Goal: Register for event/course

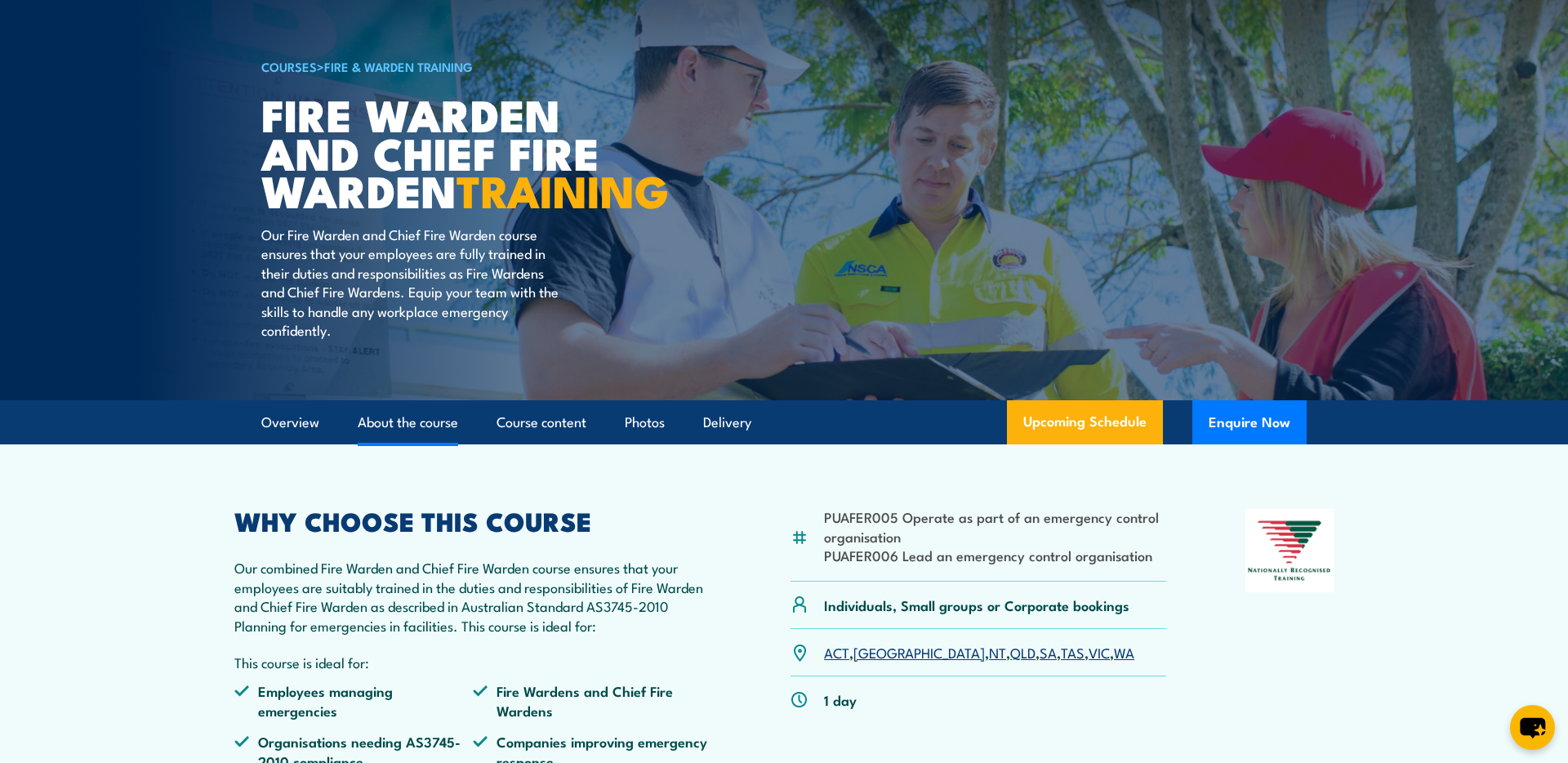
click at [436, 444] on link "About the course" at bounding box center [408, 422] width 100 height 44
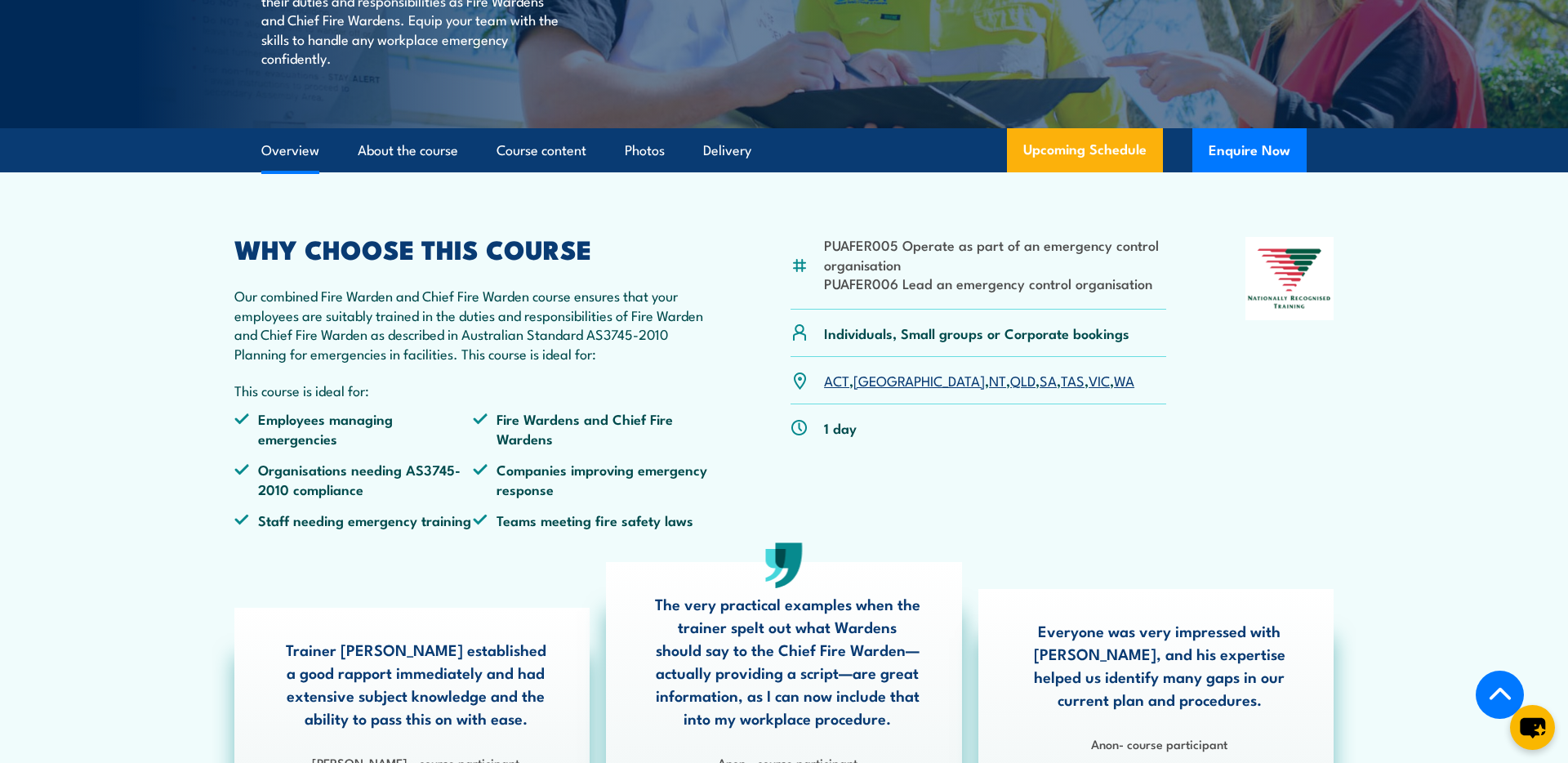
scroll to position [121, 0]
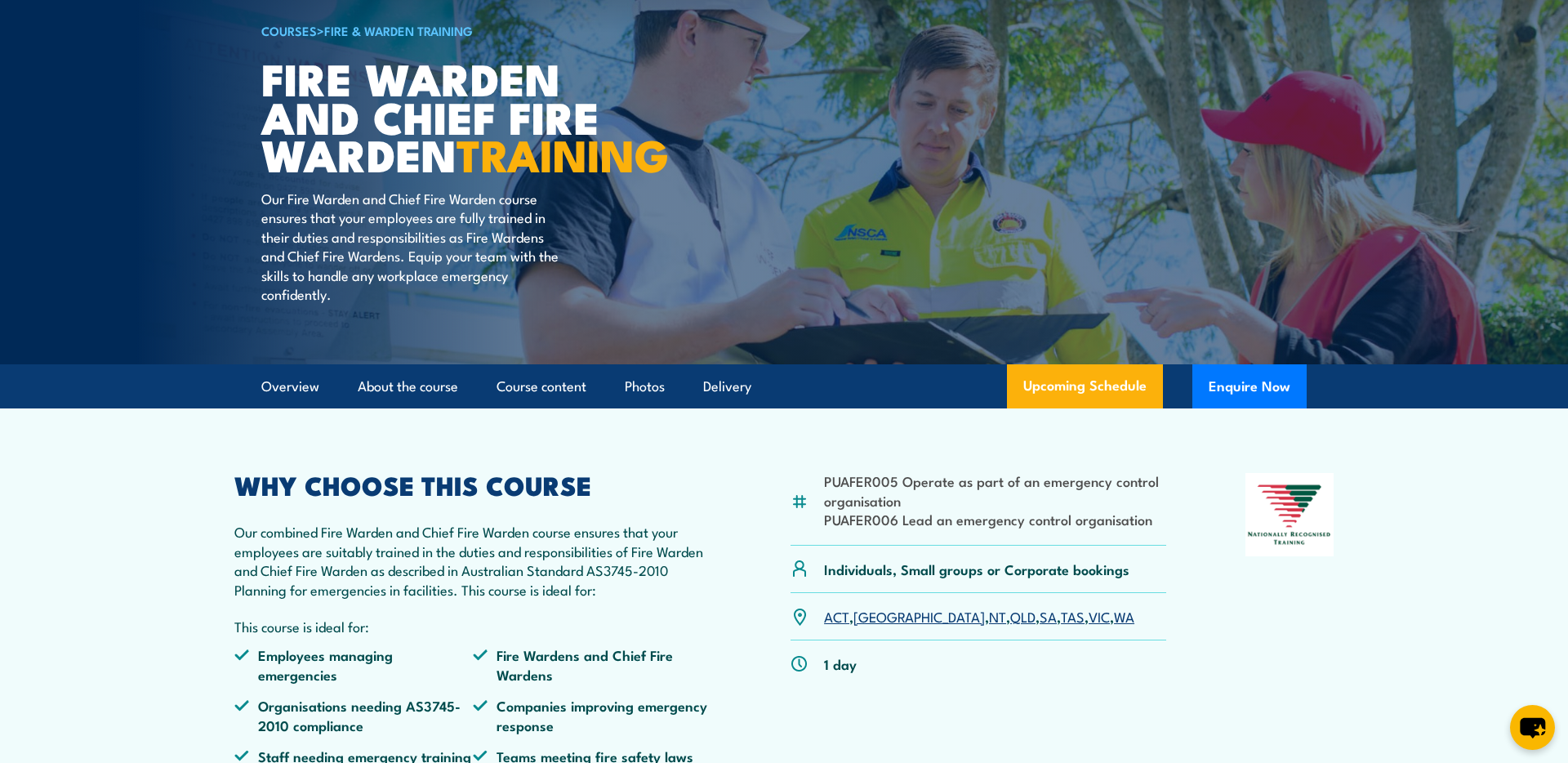
click at [292, 34] on link "COURSES" at bounding box center [289, 30] width 56 height 18
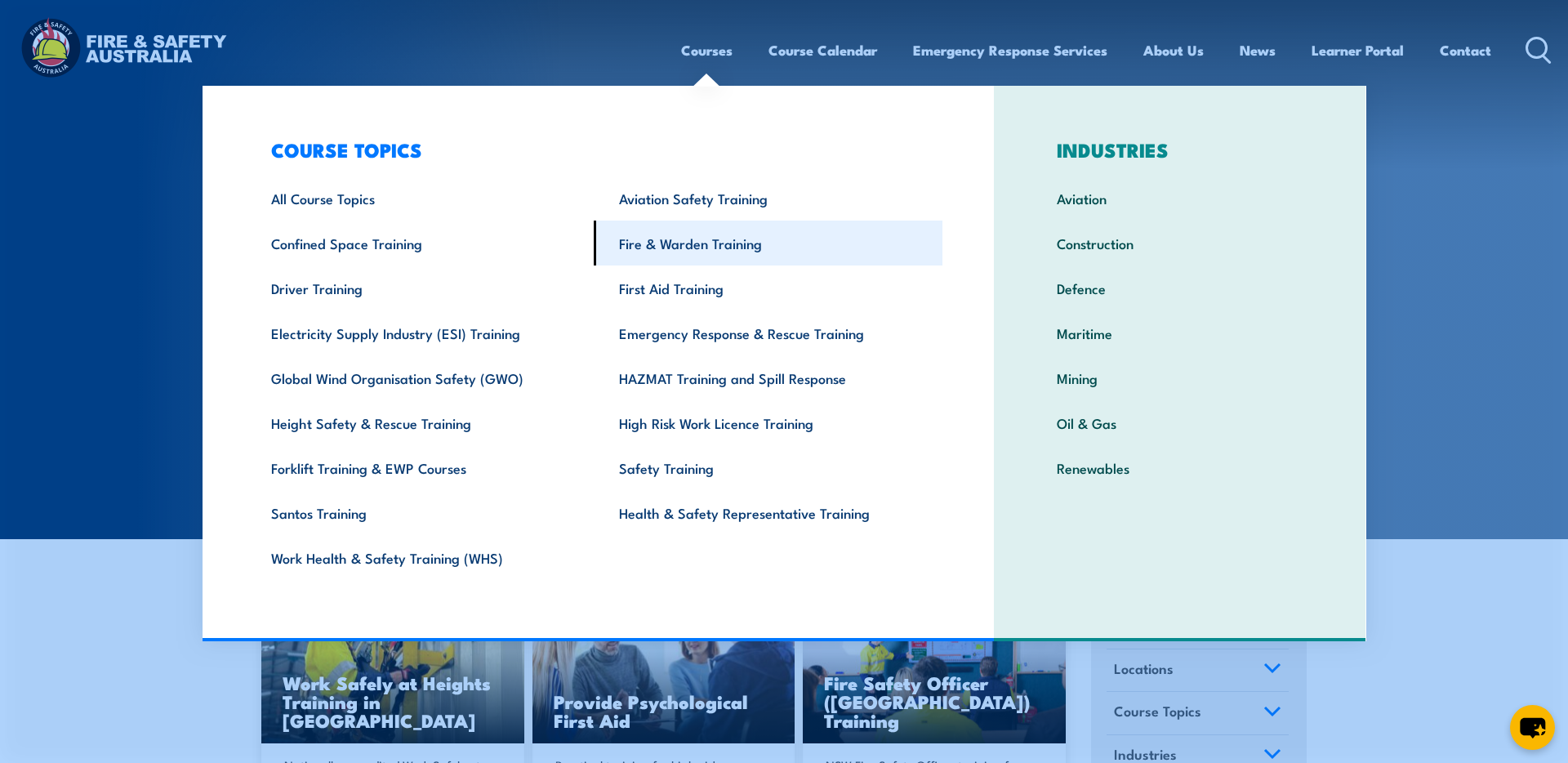
click at [744, 230] on link "Fire & Warden Training" at bounding box center [768, 243] width 349 height 45
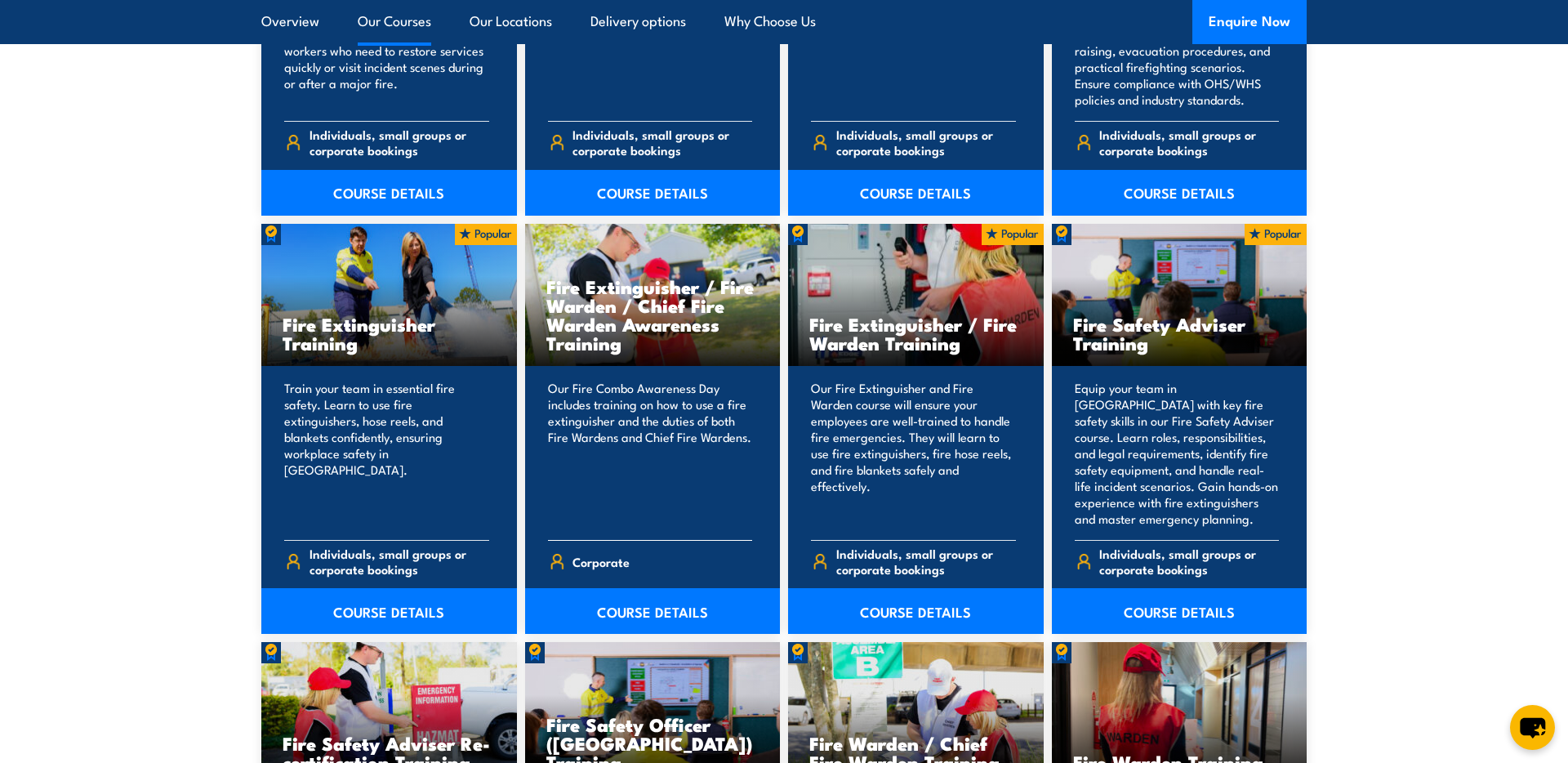
scroll to position [1596, 0]
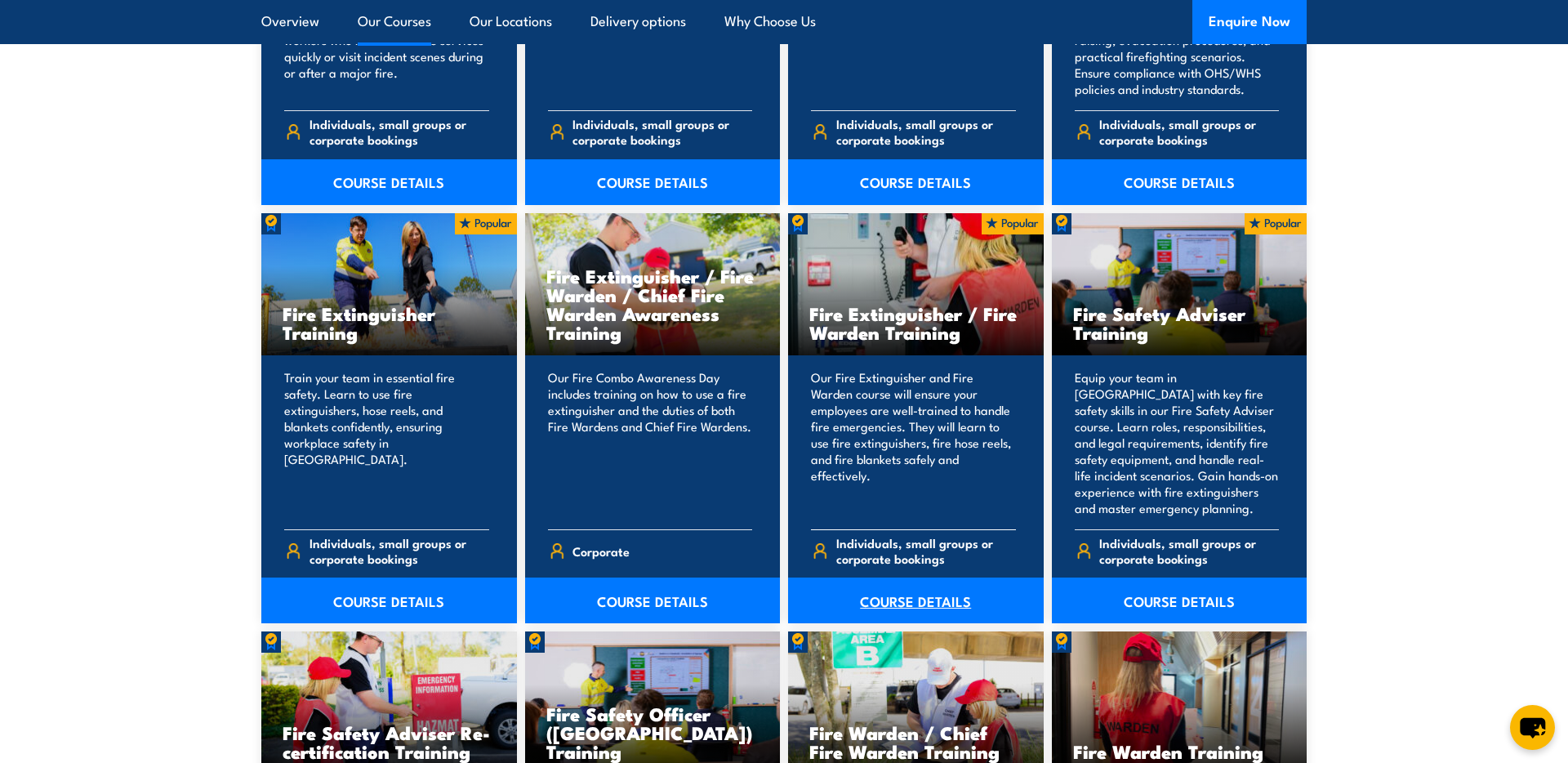
click at [909, 605] on link "COURSE DETAILS" at bounding box center [915, 600] width 255 height 46
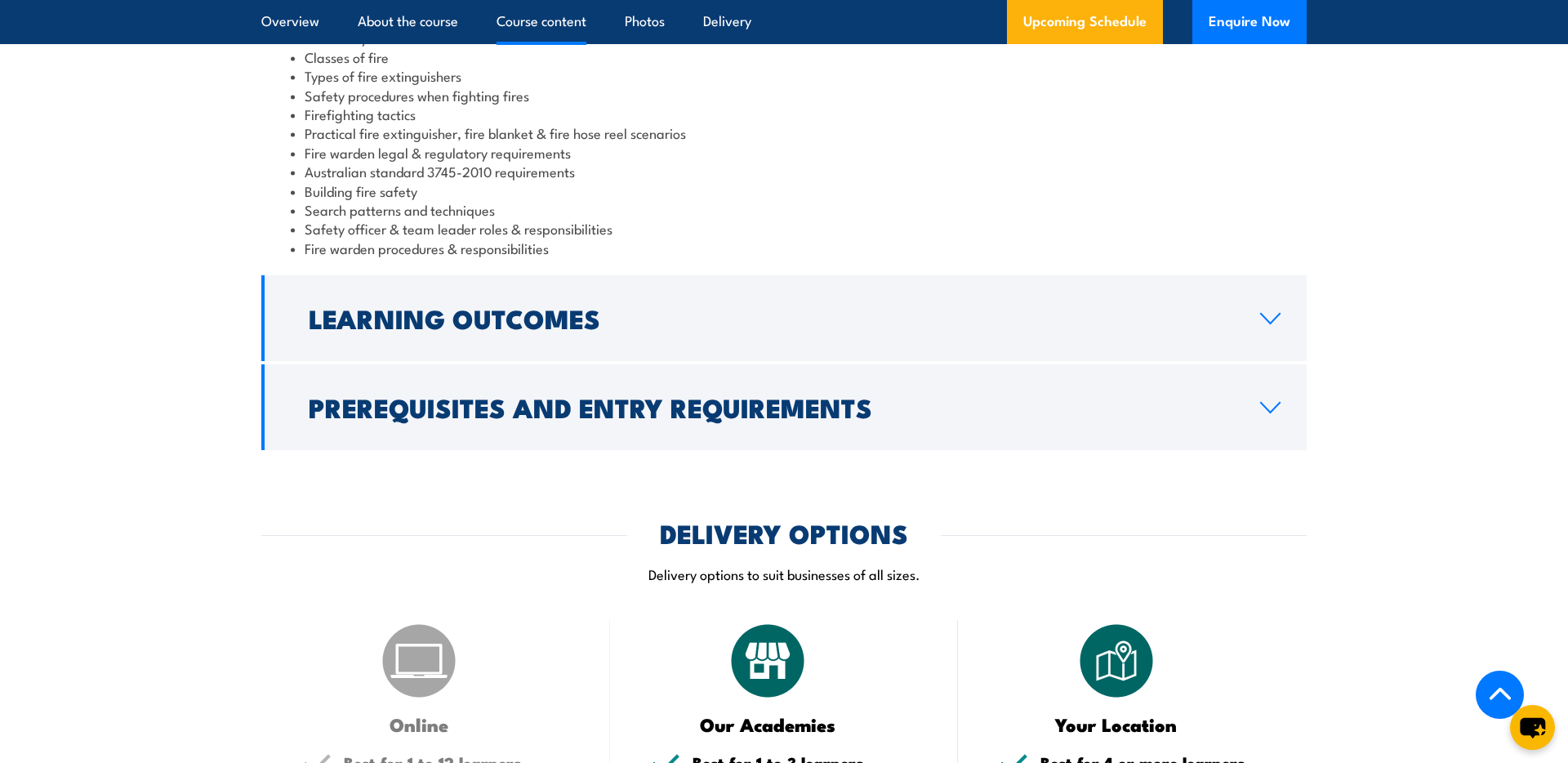
scroll to position [1551, 0]
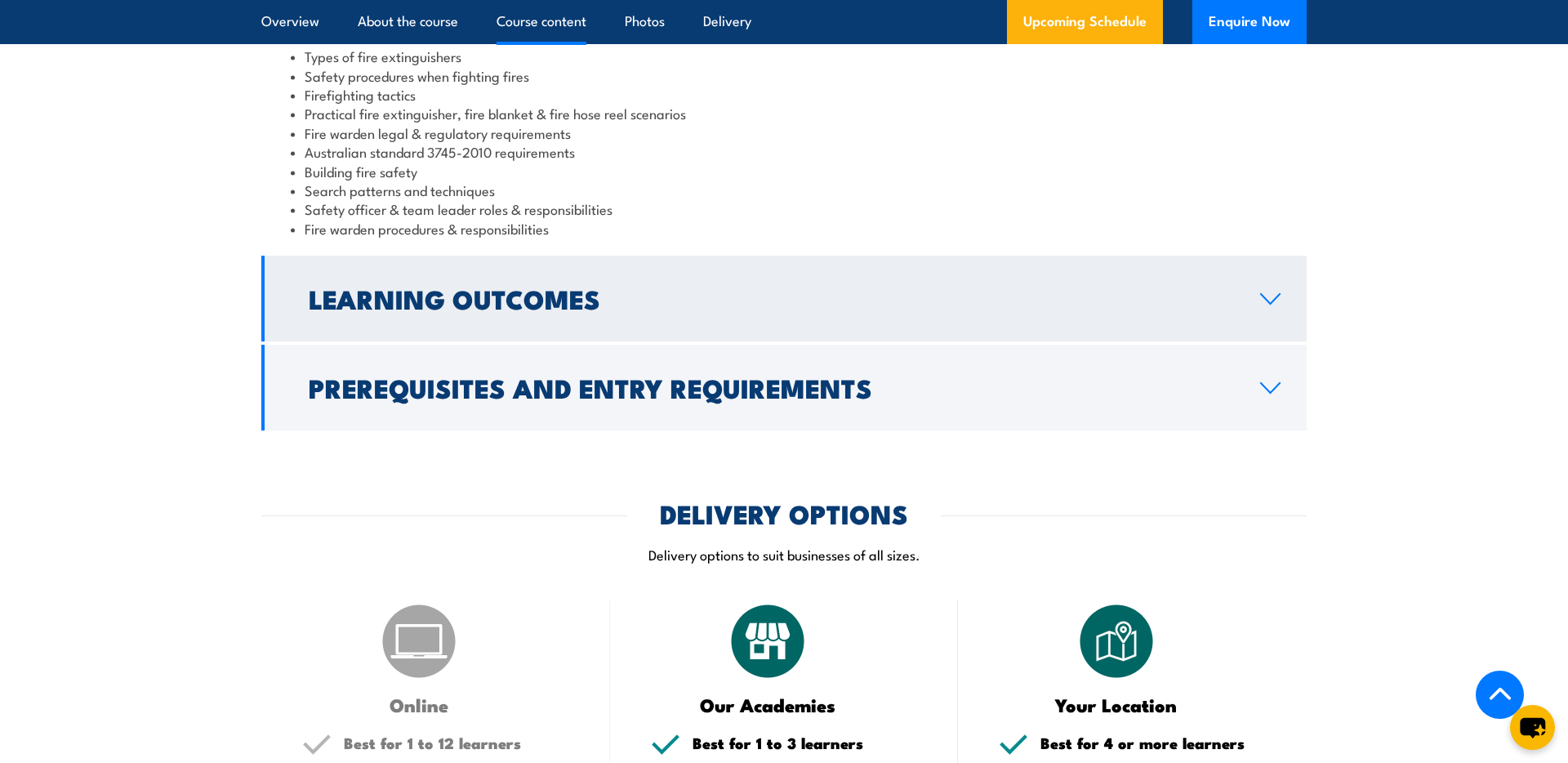
click at [632, 306] on h2 "Learning Outcomes" at bounding box center [771, 298] width 925 height 23
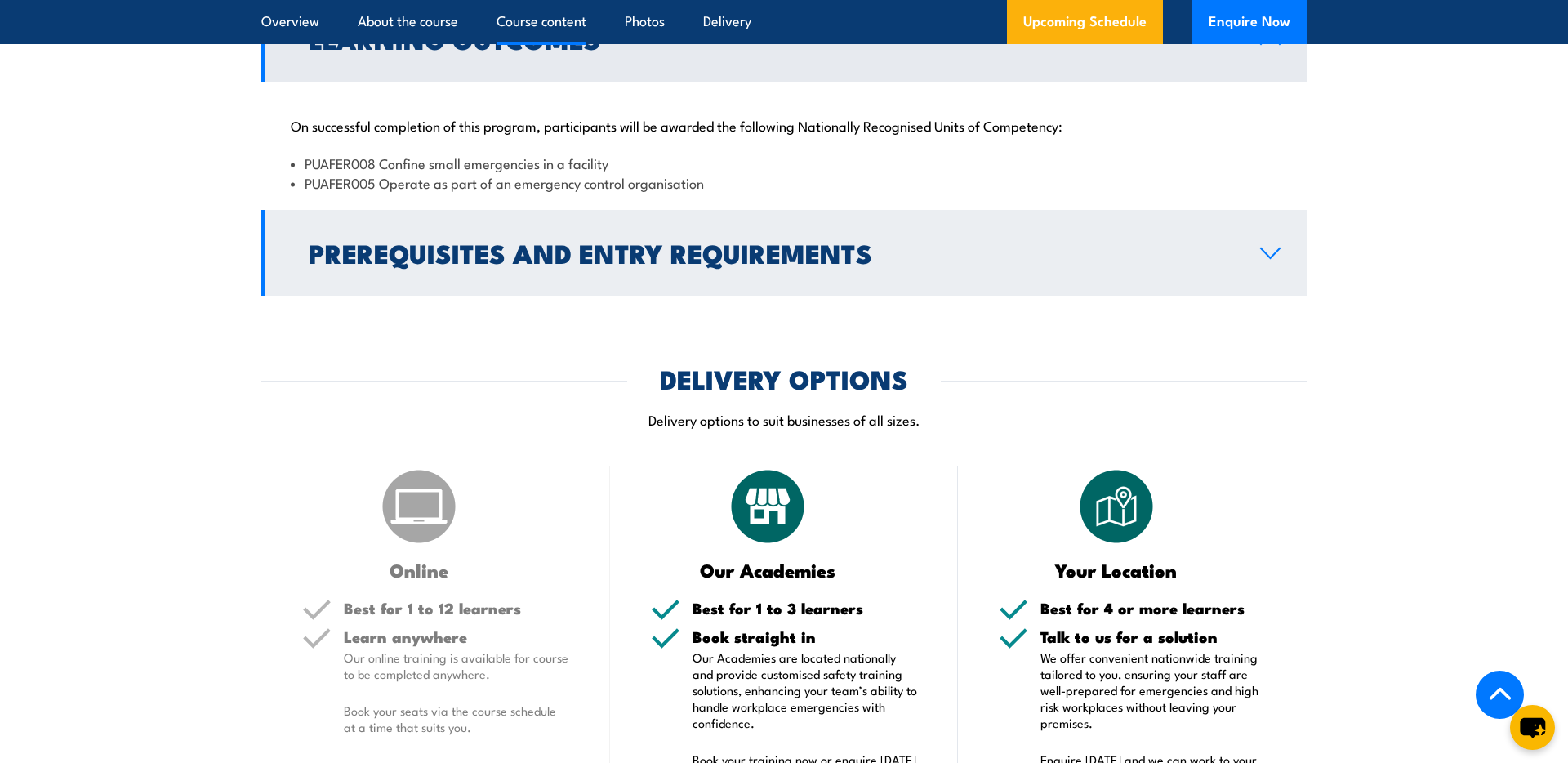
click at [630, 255] on h2 "Prerequisites and Entry Requirements" at bounding box center [771, 252] width 925 height 23
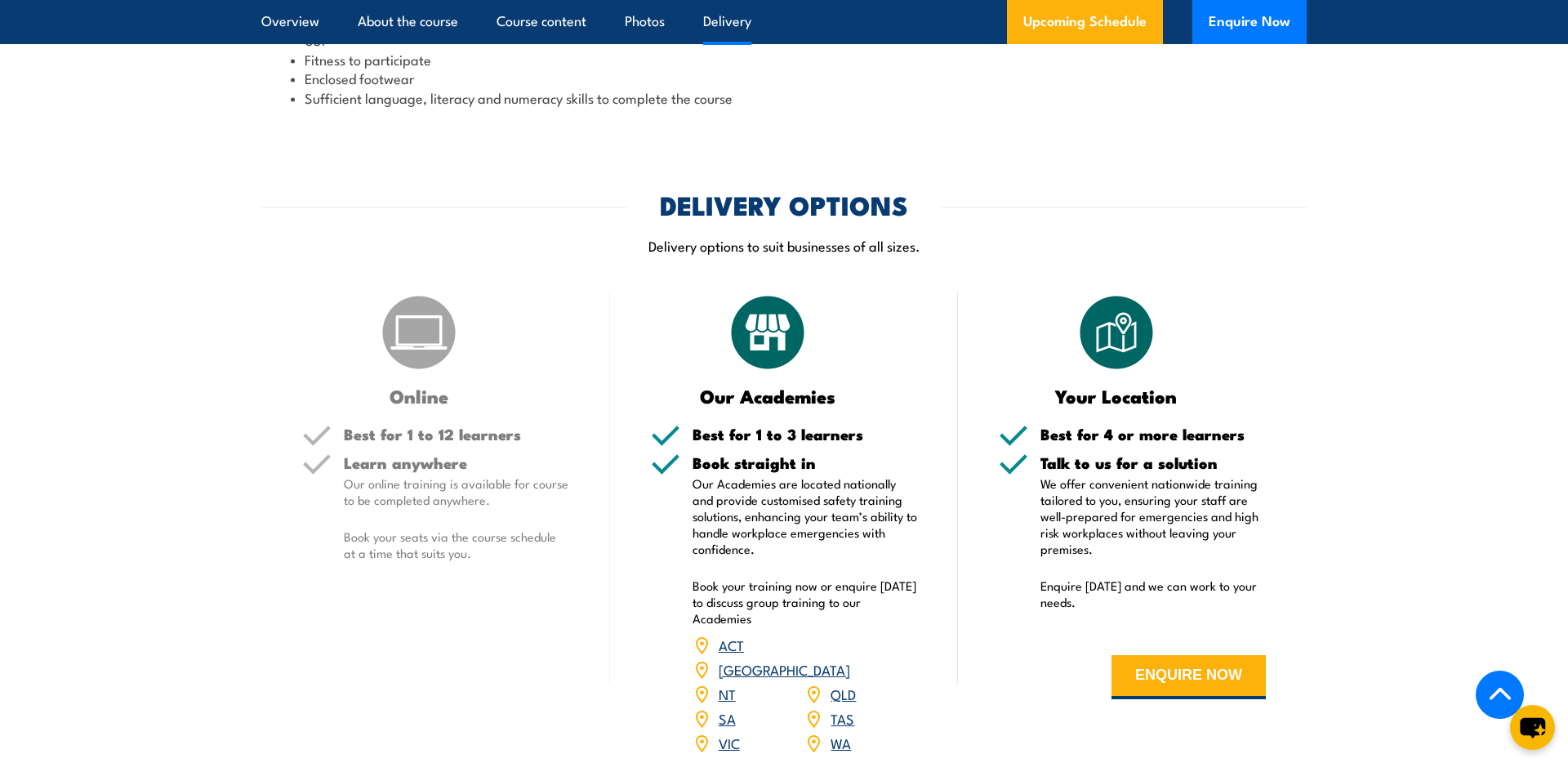
scroll to position [1708, 0]
click at [443, 340] on img at bounding box center [419, 333] width 81 height 81
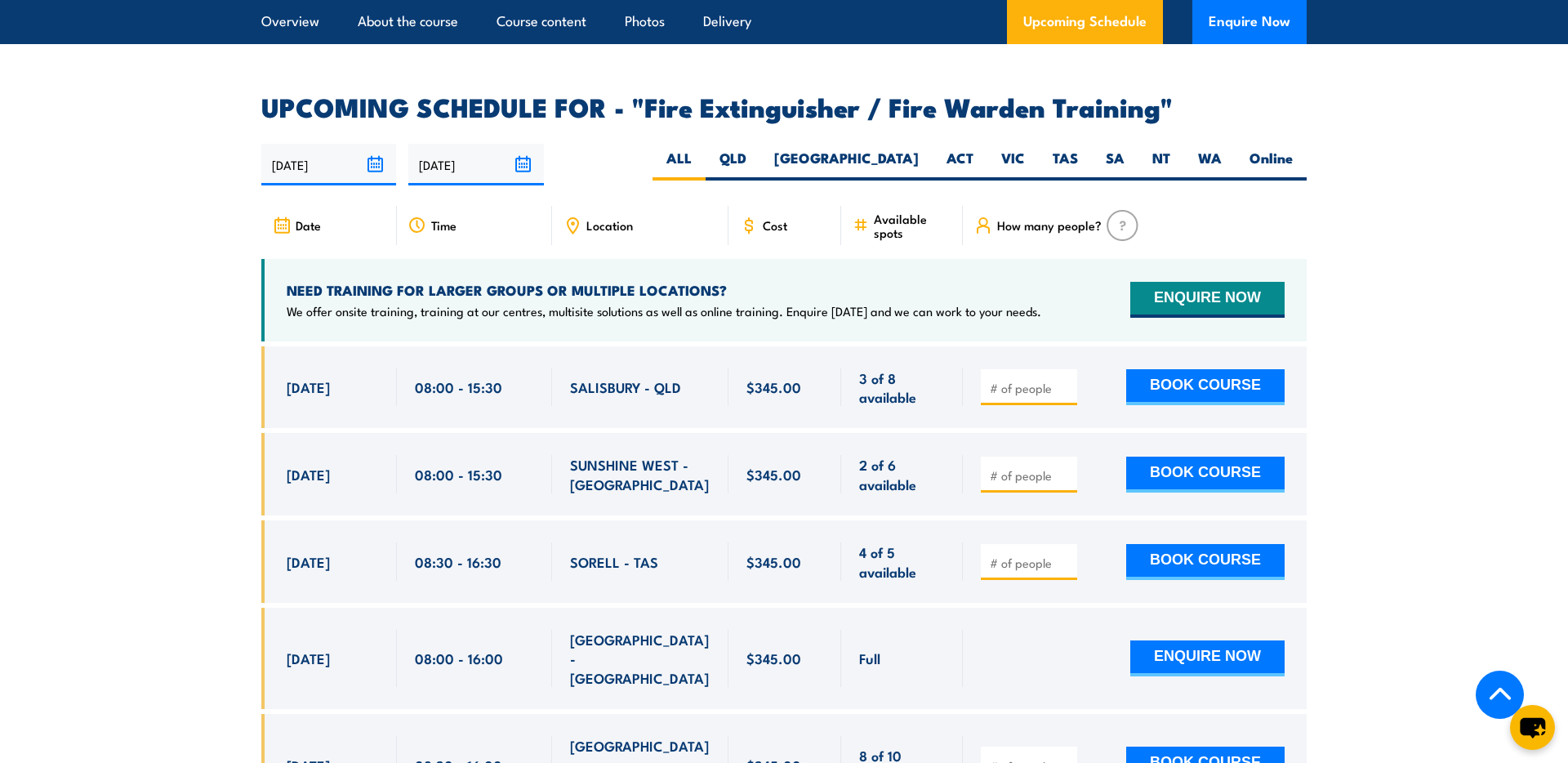
scroll to position [2475, 0]
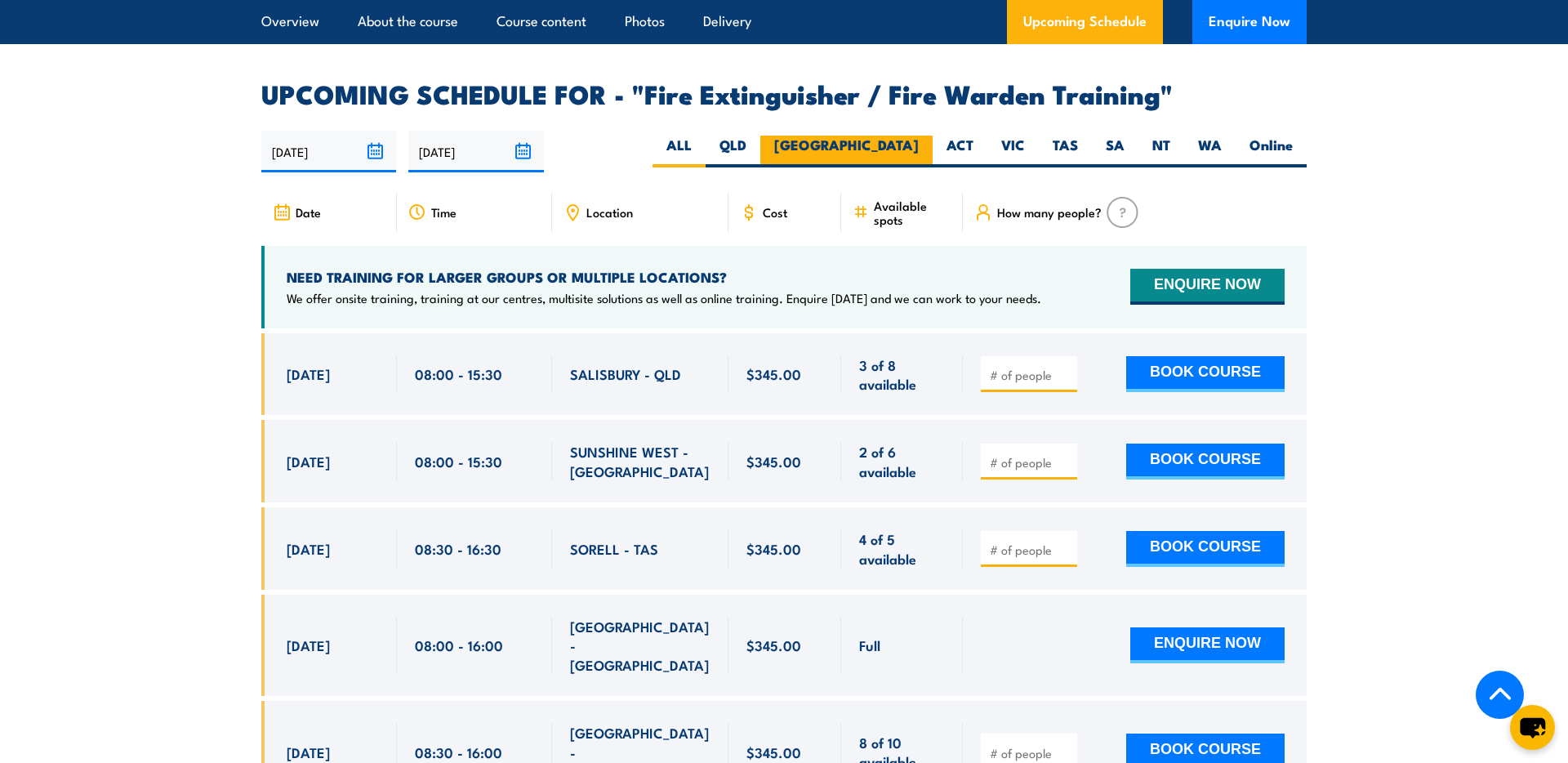
click at [909, 136] on label "[GEOGRAPHIC_DATA]" at bounding box center [846, 151] width 172 height 32
click at [919, 136] on input "[GEOGRAPHIC_DATA]" at bounding box center [924, 140] width 11 height 11
radio input "true"
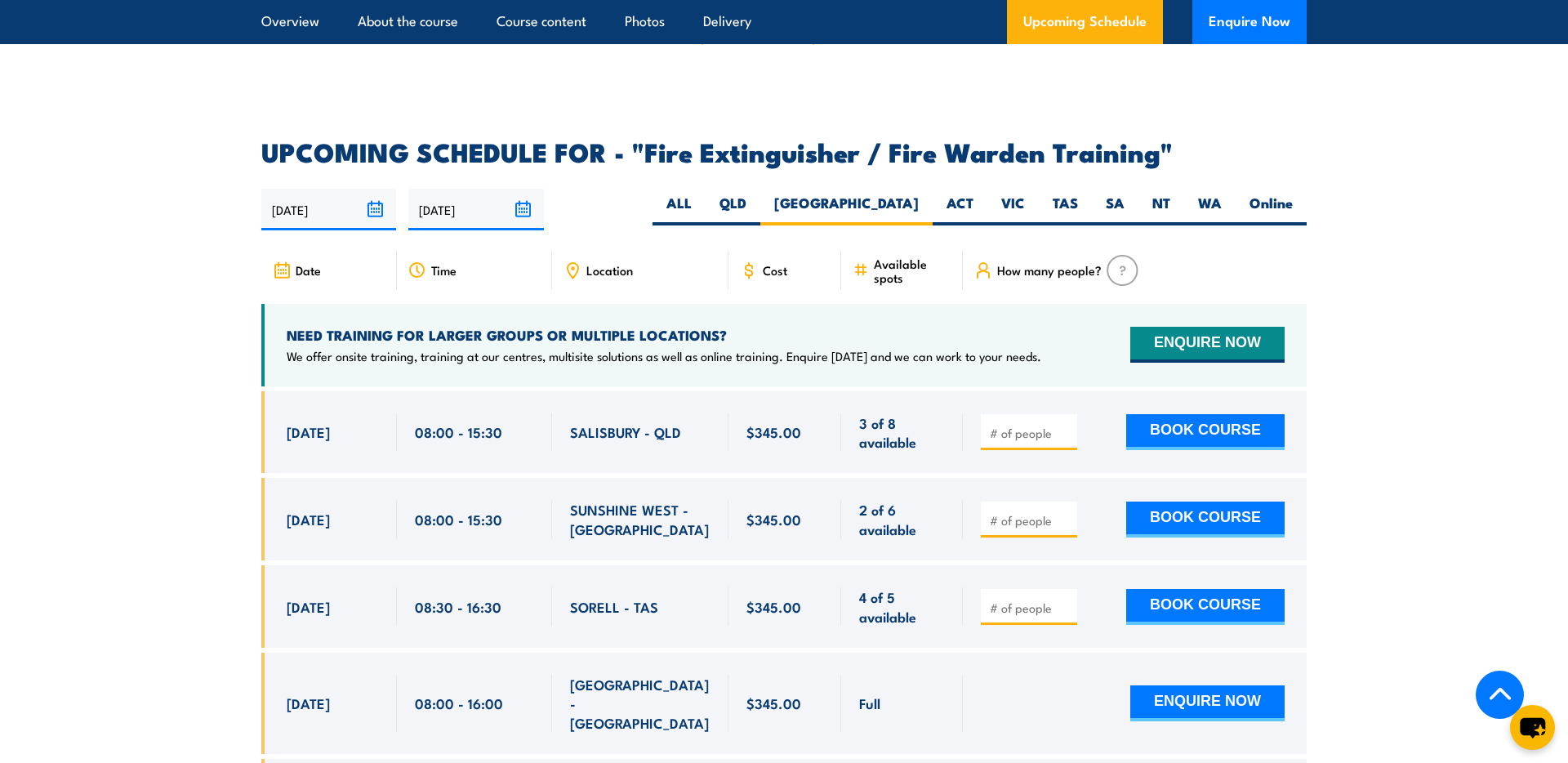
scroll to position [2411, 0]
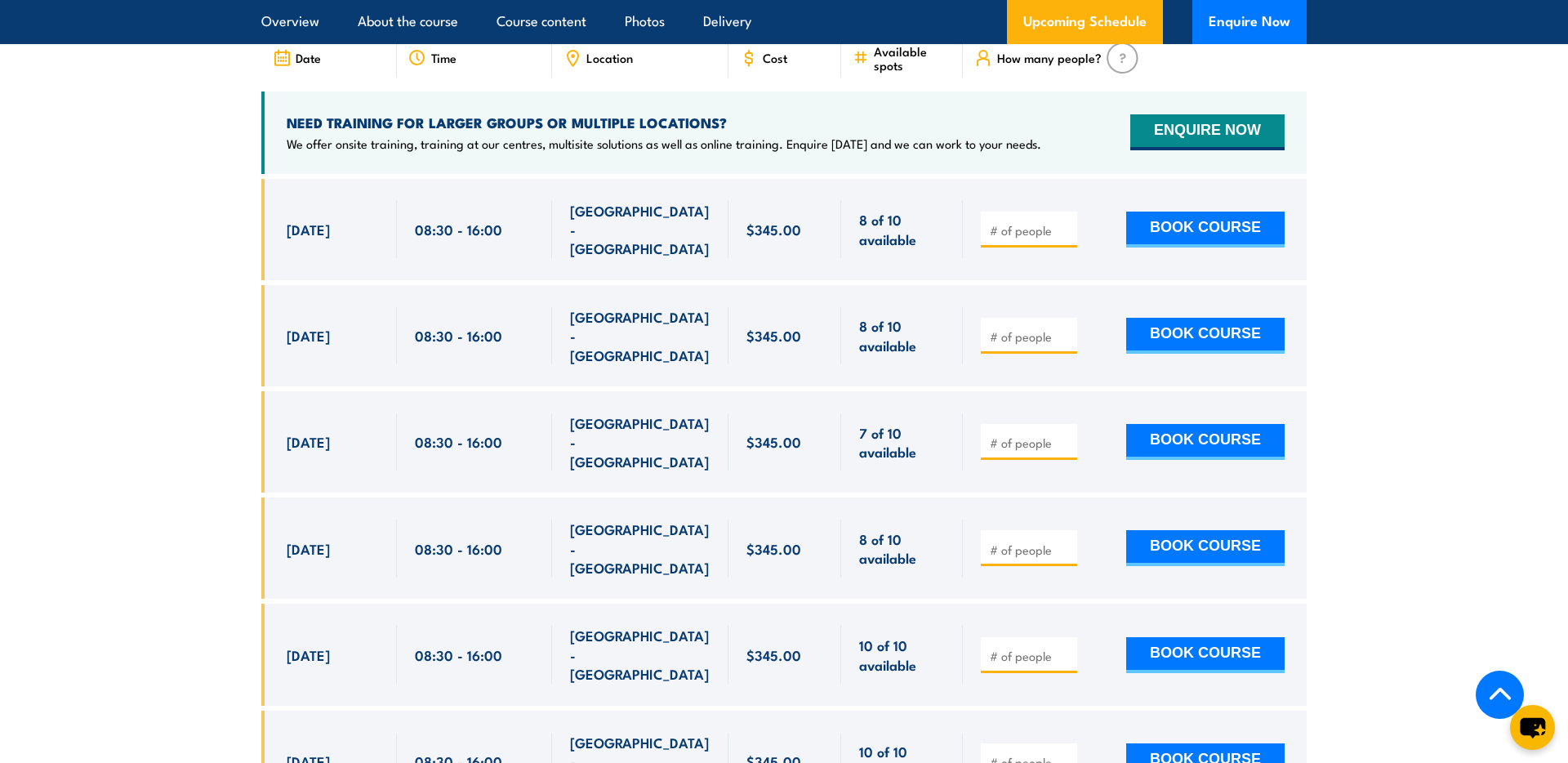
scroll to position [2782, 0]
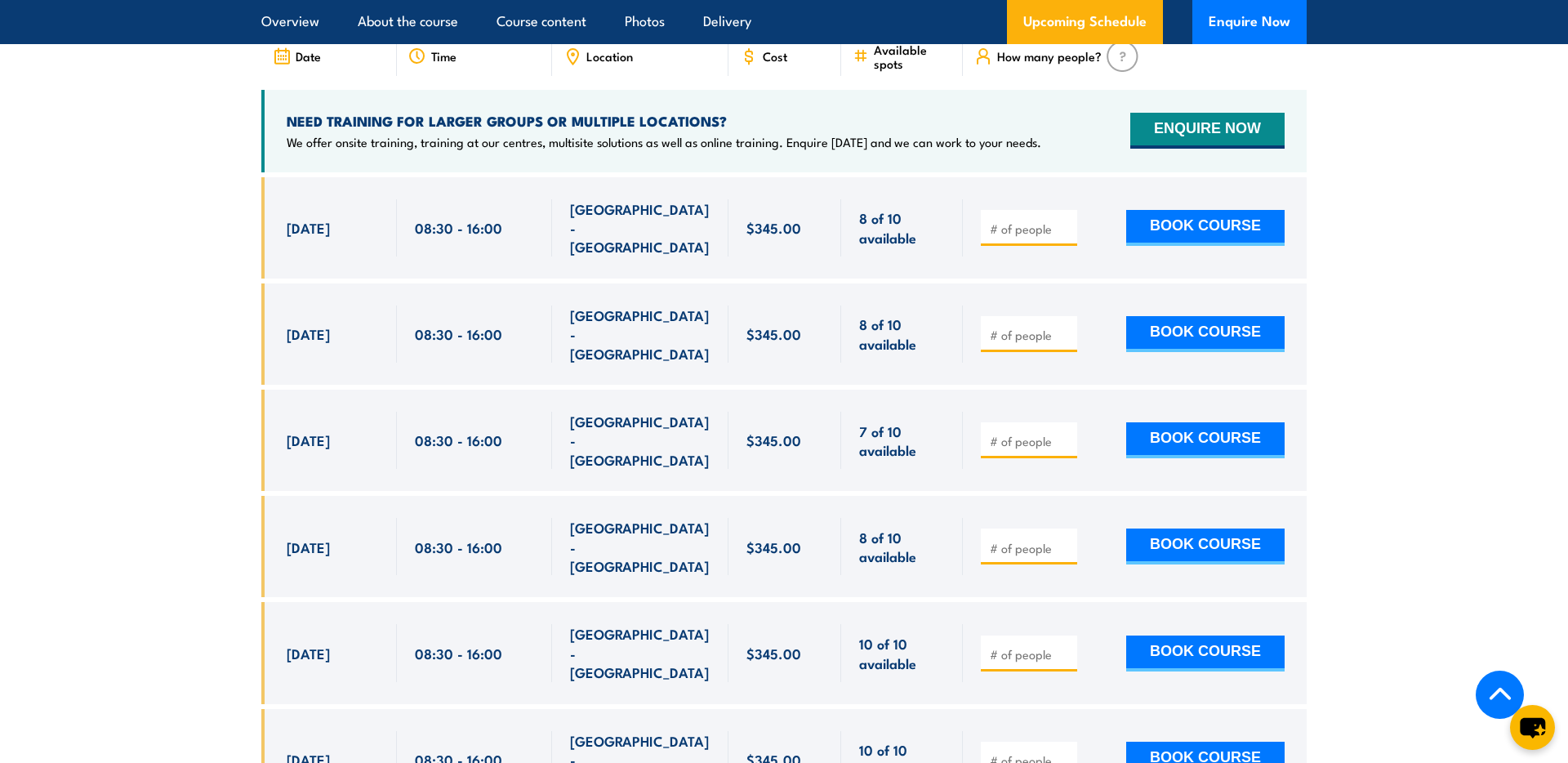
click at [1026, 221] on input "number" at bounding box center [1030, 229] width 81 height 16
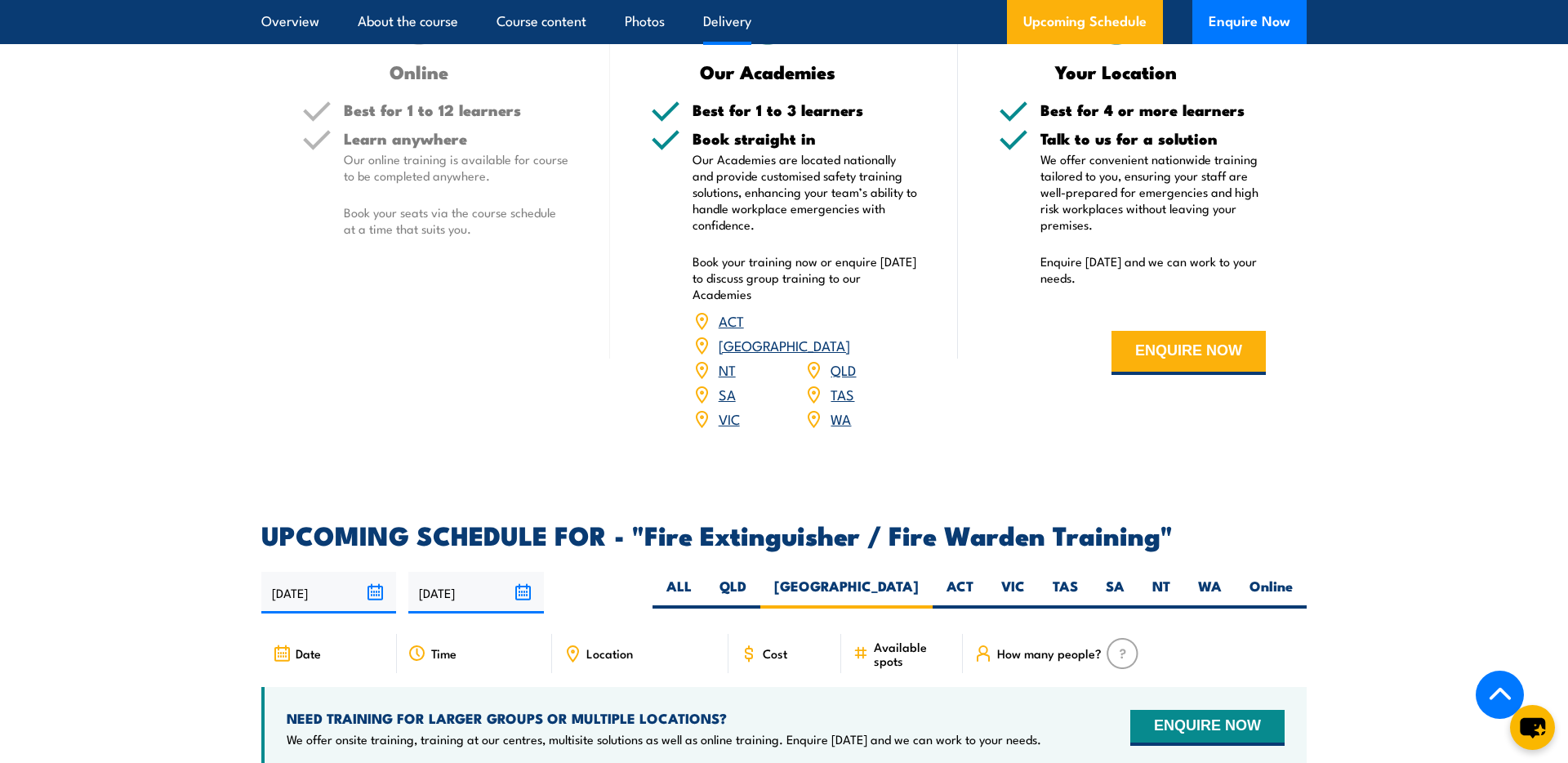
scroll to position [2222, 0]
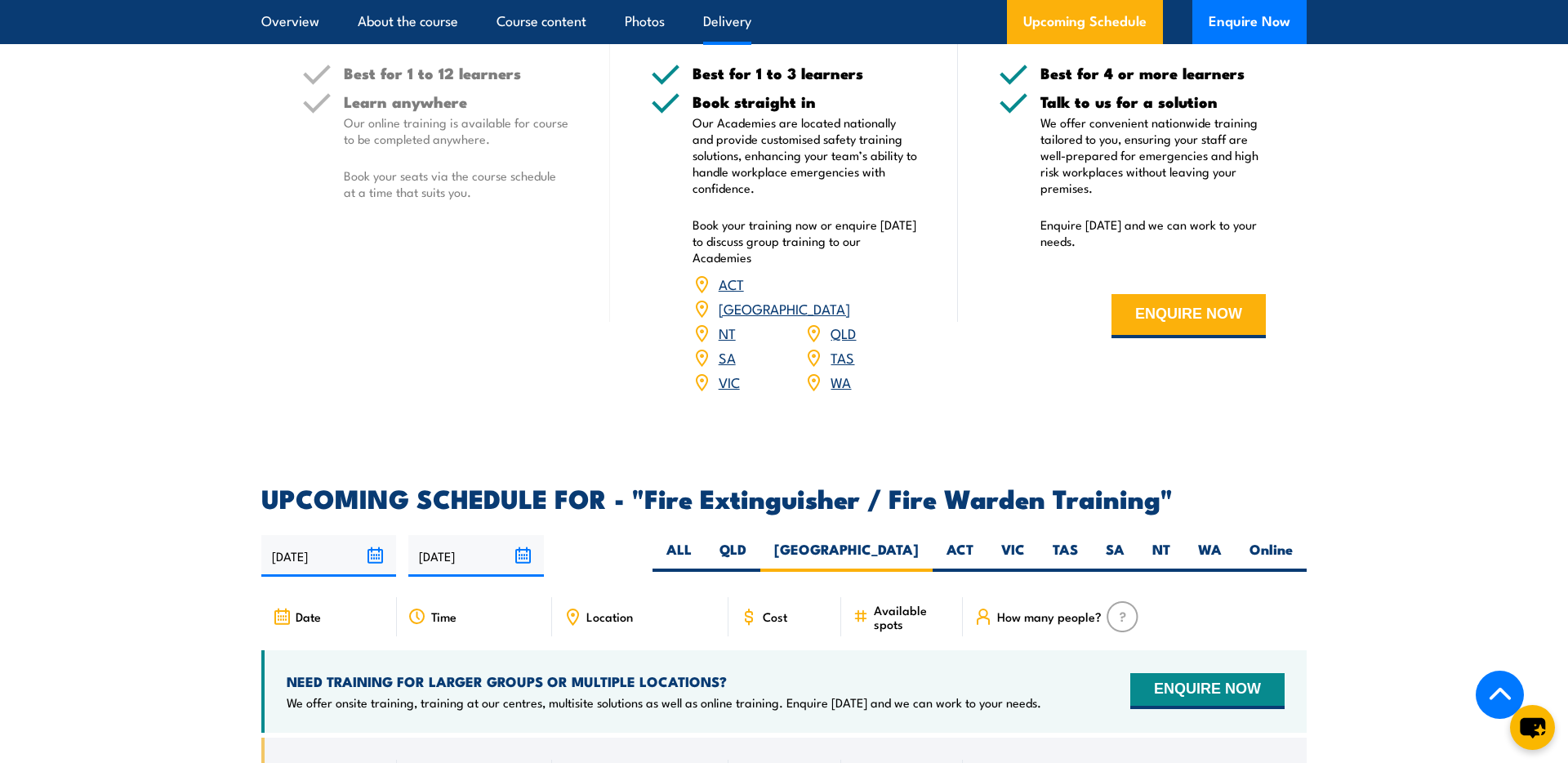
type input "4"
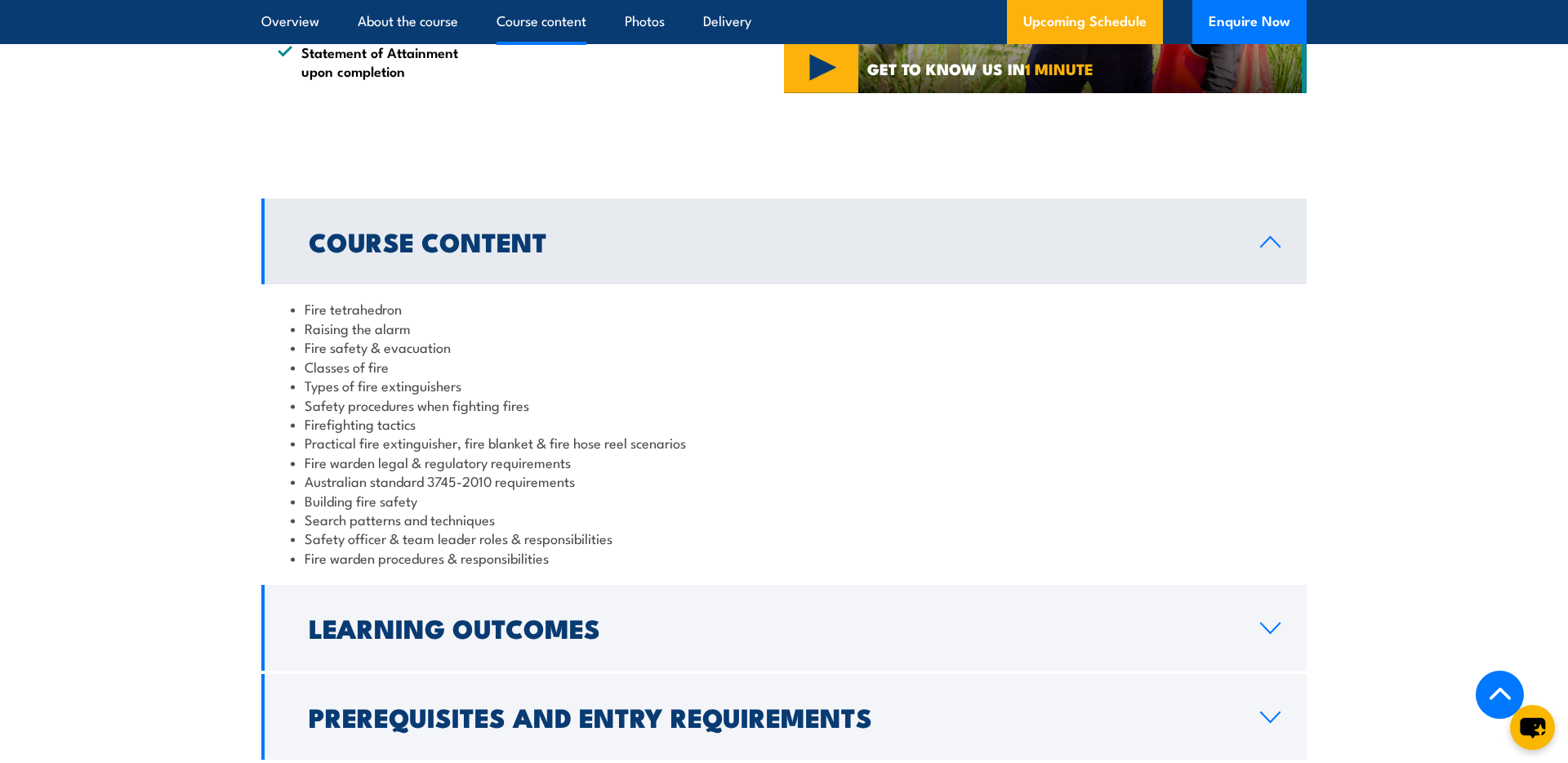
scroll to position [1225, 0]
